Goal: Information Seeking & Learning: Learn about a topic

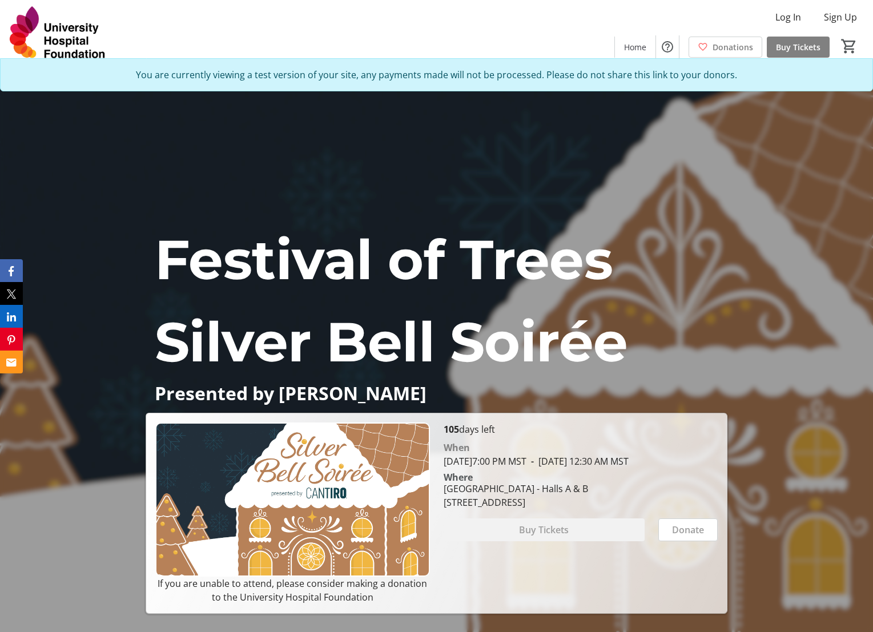
scroll to position [1199, 0]
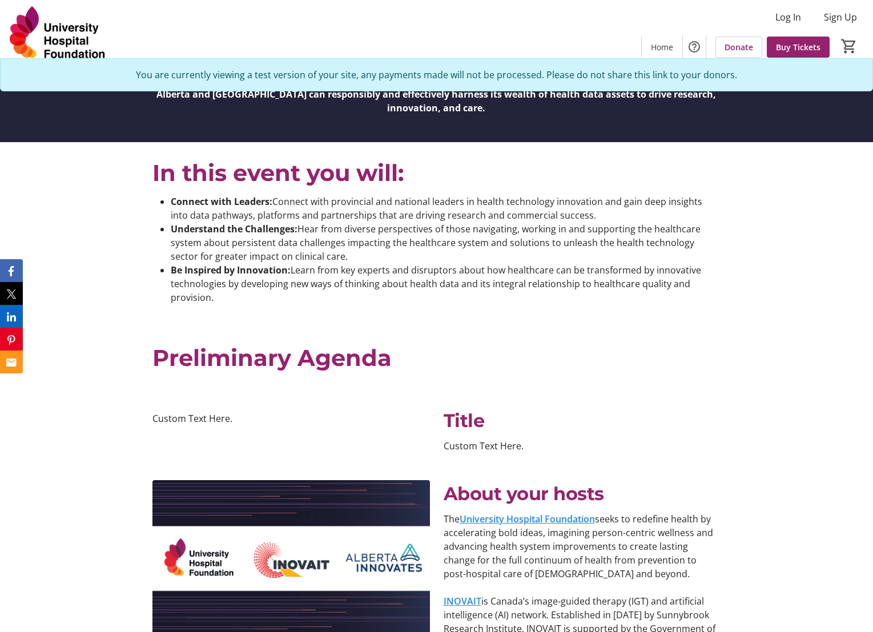
scroll to position [856, 0]
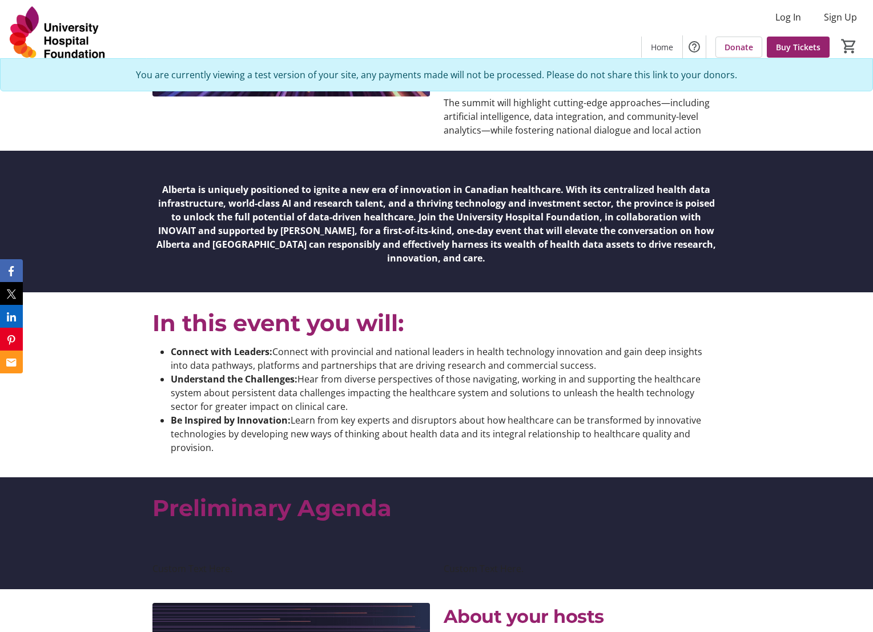
scroll to position [685, 0]
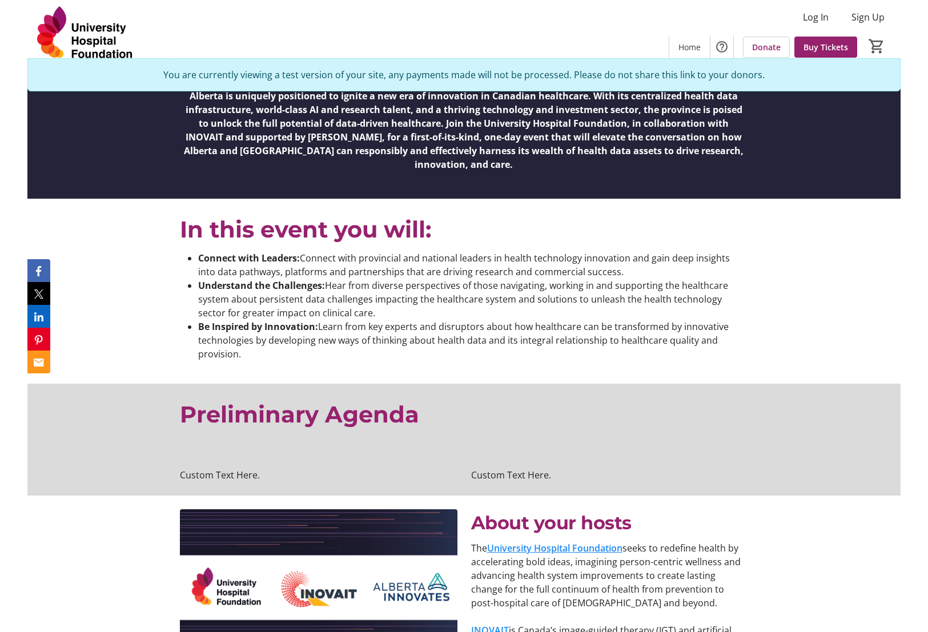
scroll to position [799, 0]
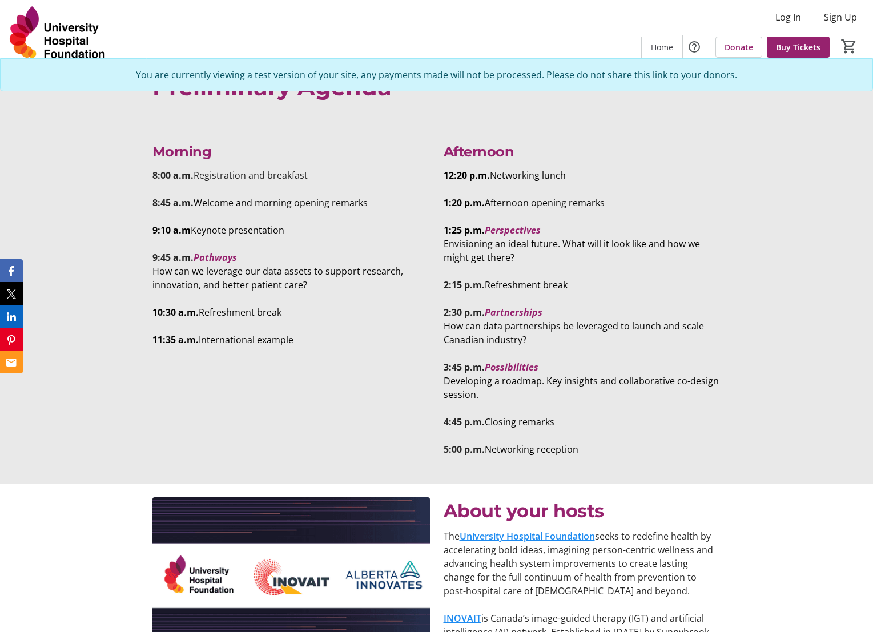
scroll to position [1411, 0]
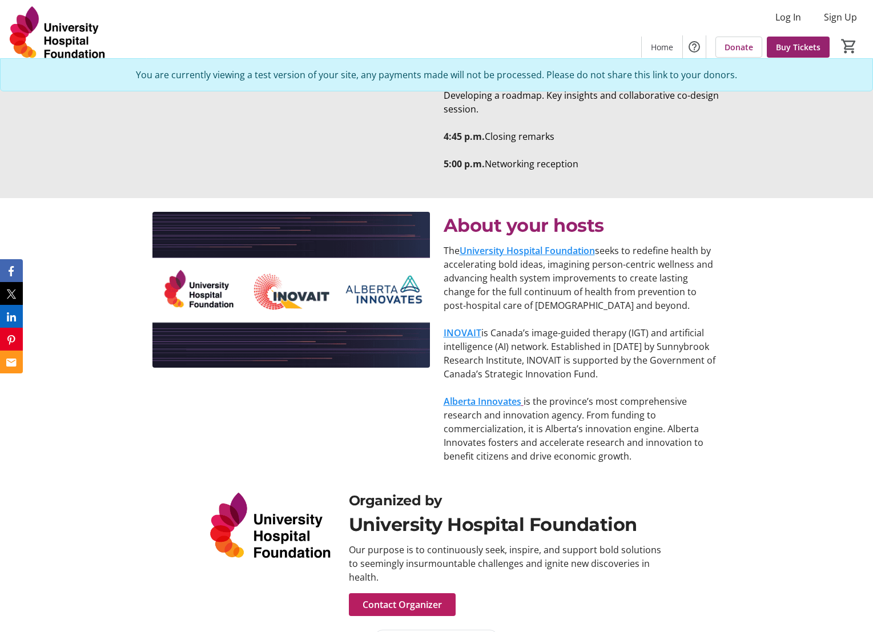
click at [442, 244] on div "The University Hospital Foundation seeks to redefine health by accelerating bol…" at bounding box center [582, 353] width 291 height 219
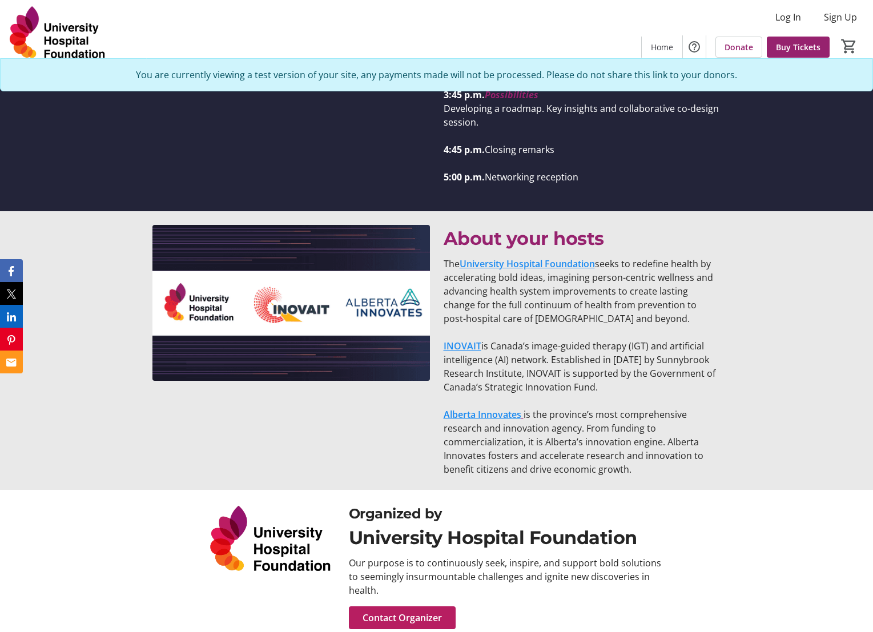
scroll to position [1411, 0]
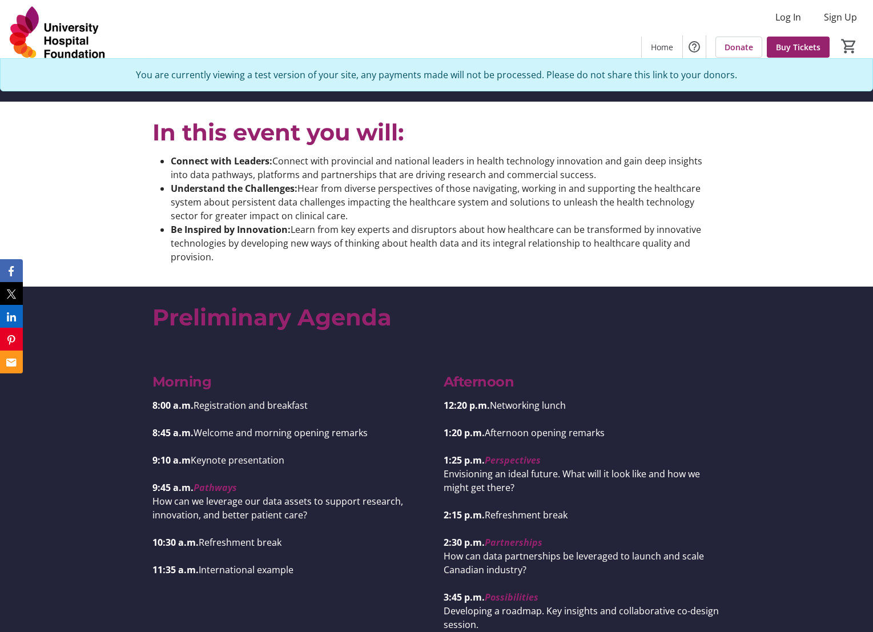
scroll to position [913, 0]
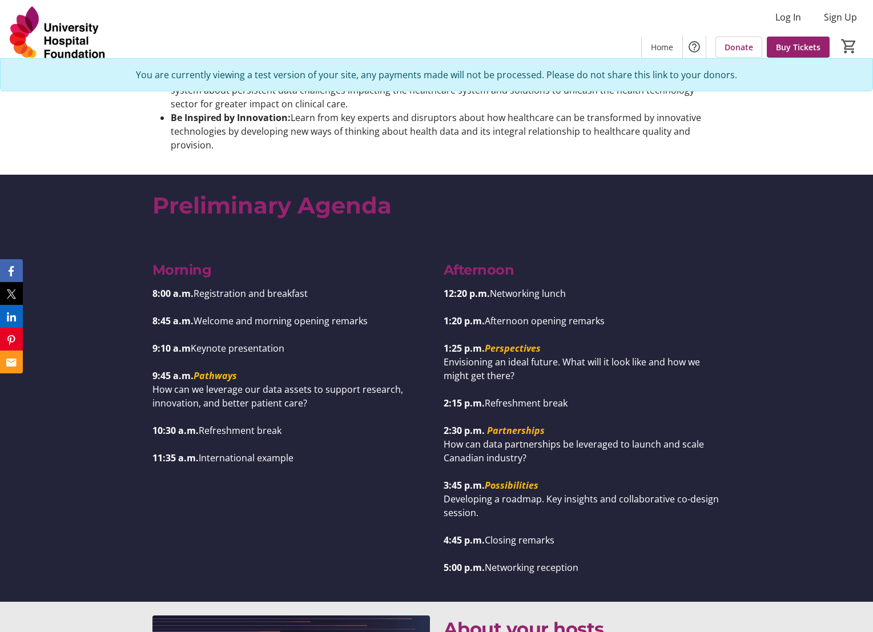
scroll to position [1028, 0]
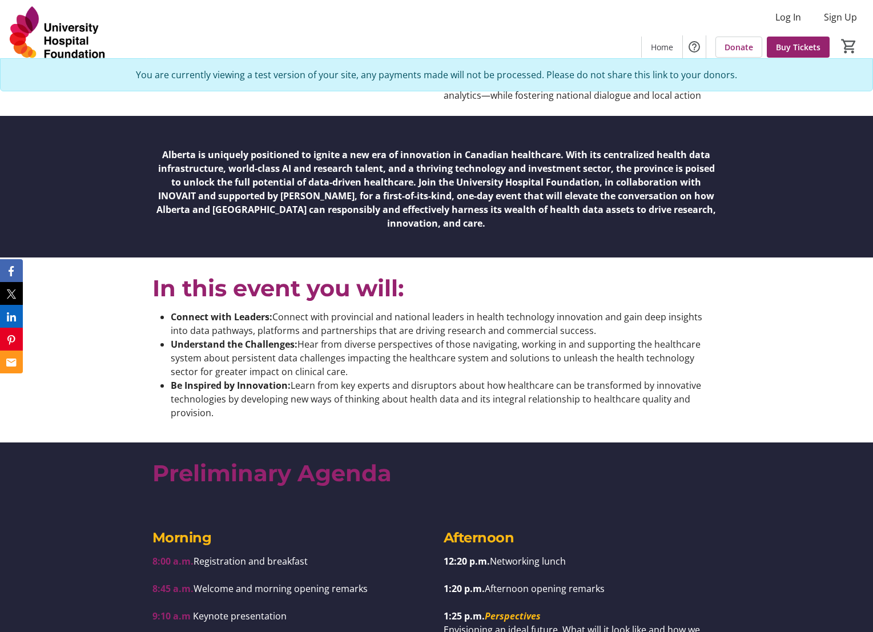
scroll to position [1028, 0]
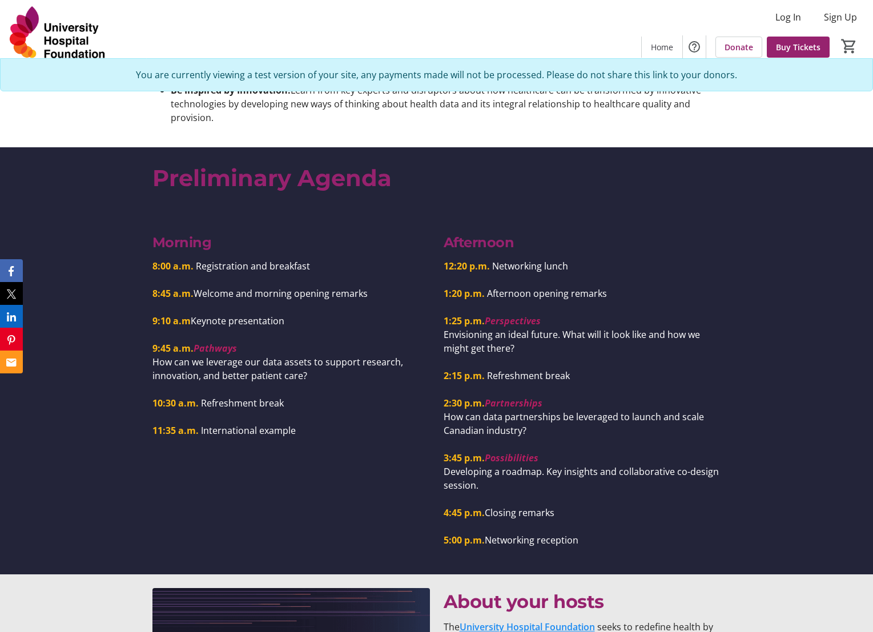
scroll to position [1085, 0]
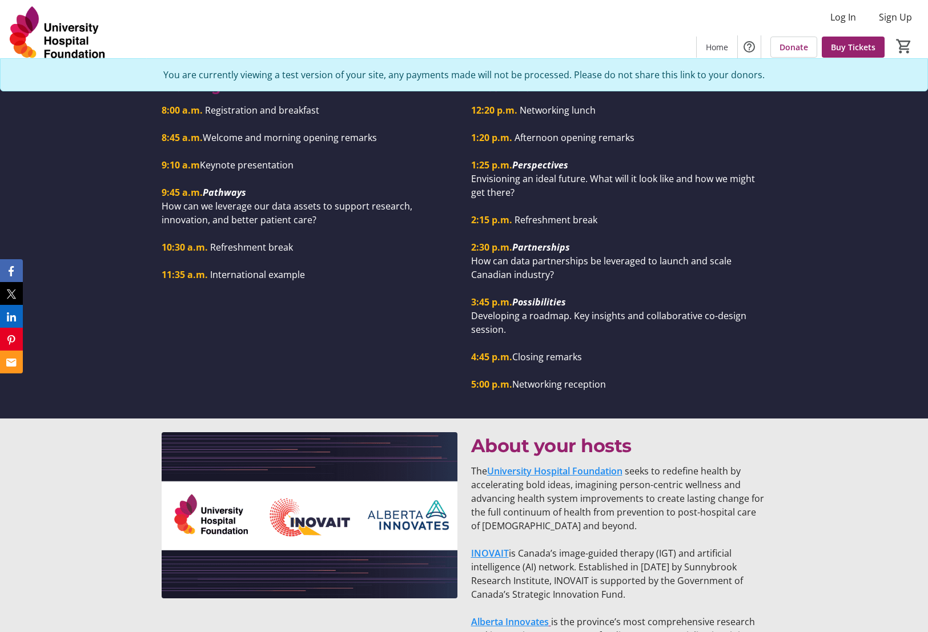
scroll to position [1028, 0]
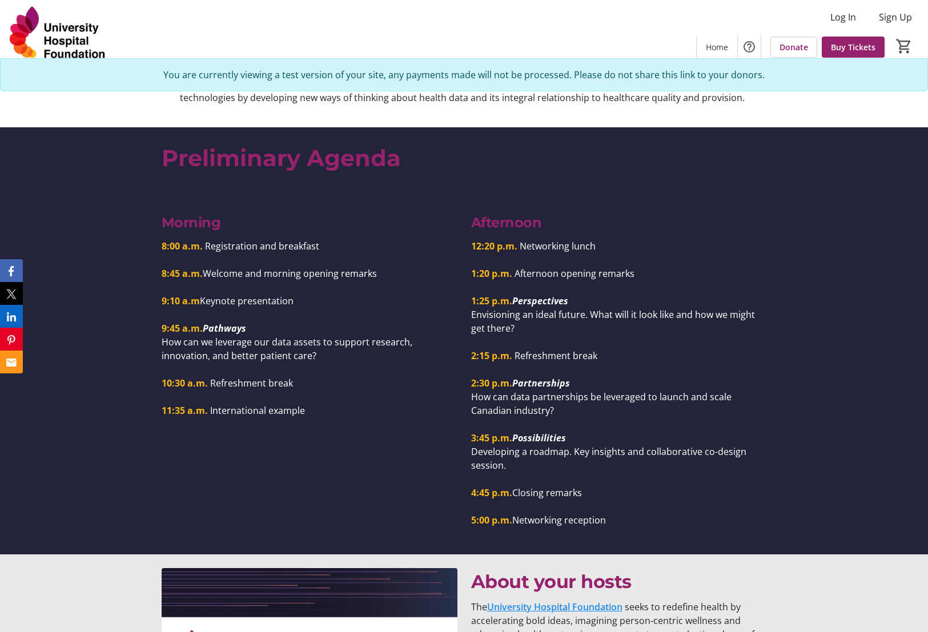
click at [229, 393] on p at bounding box center [310, 397] width 296 height 14
click at [261, 383] on span "Refreshment break" at bounding box center [251, 383] width 83 height 13
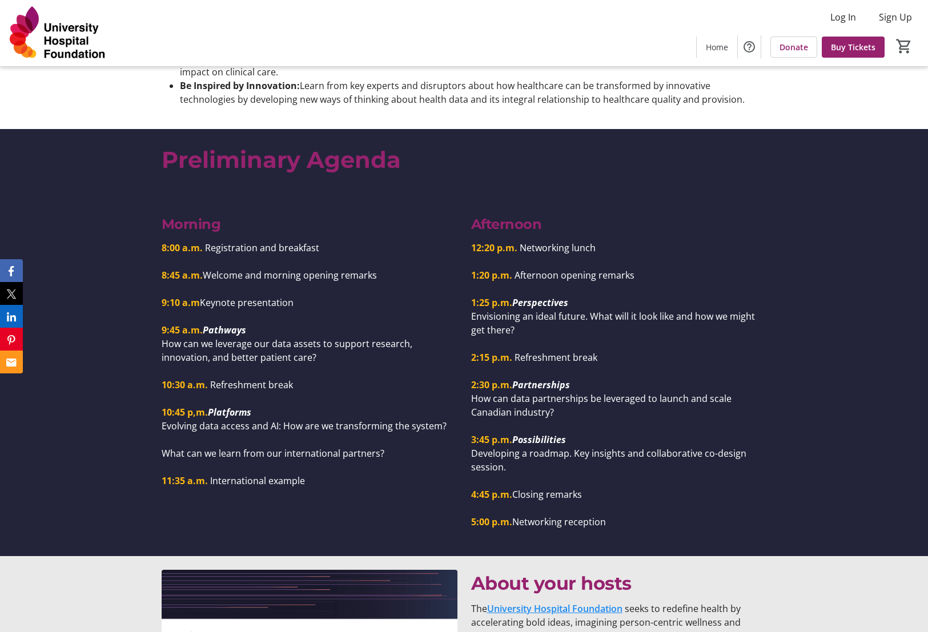
scroll to position [1028, 0]
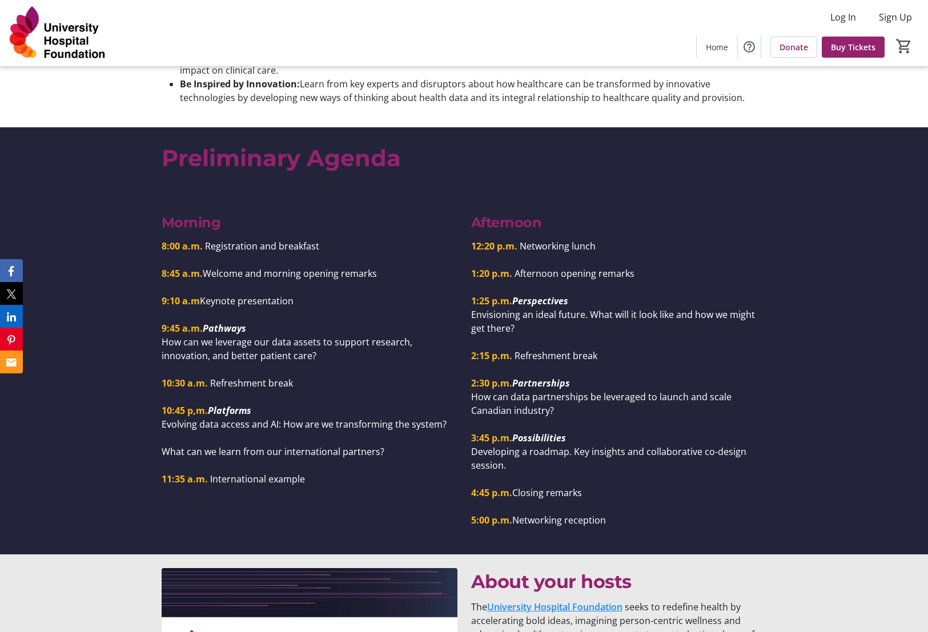
click at [784, 239] on div "Morning 8:00 a.m. Registration and breakfast 8:45 a.m. Welcome and morning open…" at bounding box center [464, 374] width 928 height 361
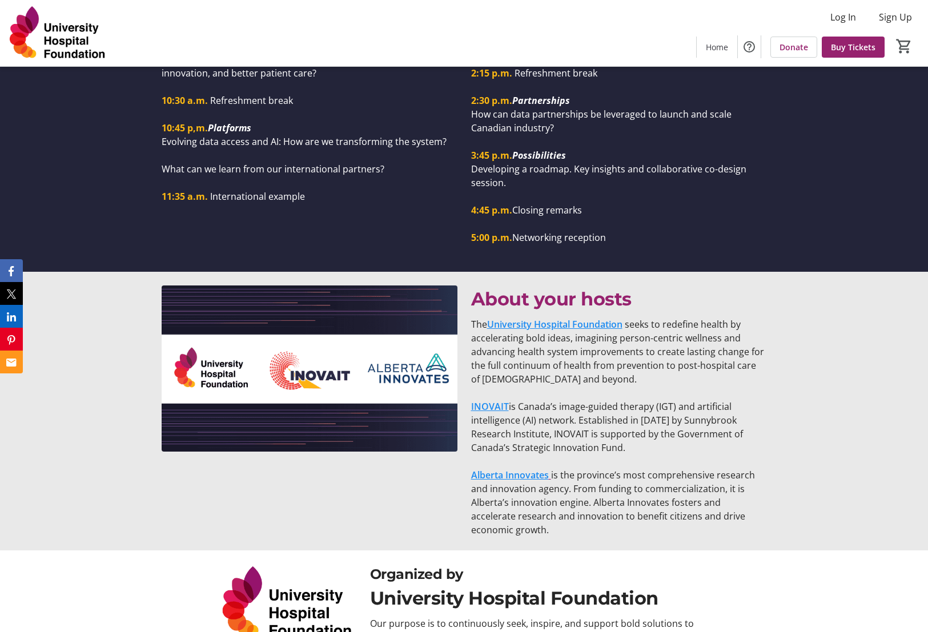
scroll to position [1397, 0]
